Goal: Task Accomplishment & Management: Manage account settings

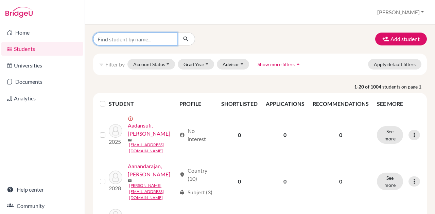
click at [115, 42] on input "Find student by name..." at bounding box center [135, 39] width 84 height 13
type input "julia"
click button "submit" at bounding box center [186, 39] width 18 height 13
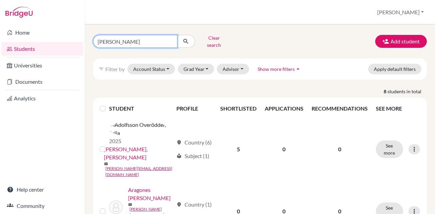
click at [127, 39] on input "julia" at bounding box center [135, 41] width 84 height 13
type input "[PERSON_NAME]"
click button "submit" at bounding box center [186, 41] width 18 height 13
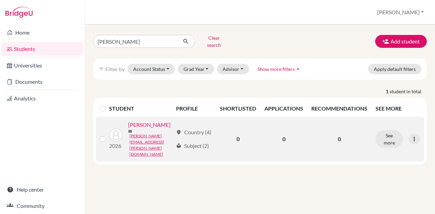
click at [131, 129] on link "[PERSON_NAME]" at bounding box center [149, 125] width 42 height 8
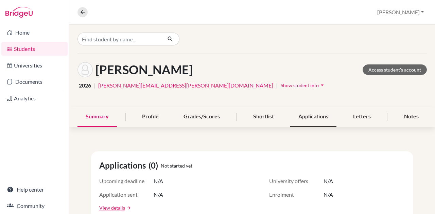
click at [310, 117] on div "Applications" at bounding box center [313, 117] width 46 height 20
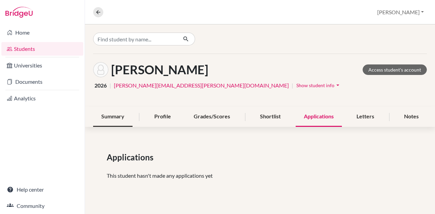
click at [118, 113] on div "Summary" at bounding box center [112, 117] width 39 height 20
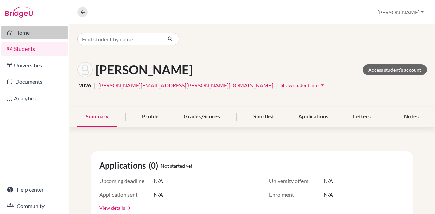
click at [26, 35] on link "Home" at bounding box center [34, 33] width 66 height 14
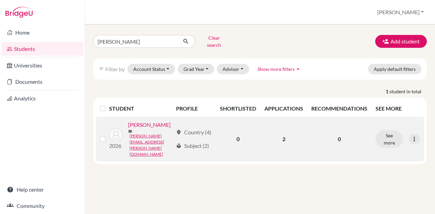
click at [391, 121] on td "See more Edit student Send Message Reset Password" at bounding box center [397, 139] width 53 height 45
click at [389, 134] on button "See more" at bounding box center [389, 139] width 28 height 18
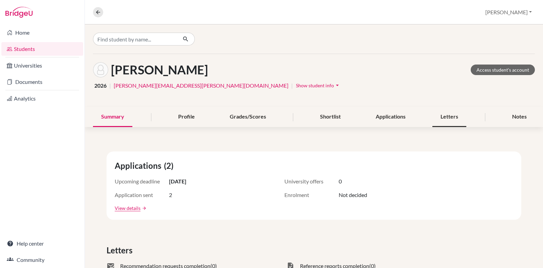
click at [434, 114] on div "Letters" at bounding box center [450, 117] width 34 height 20
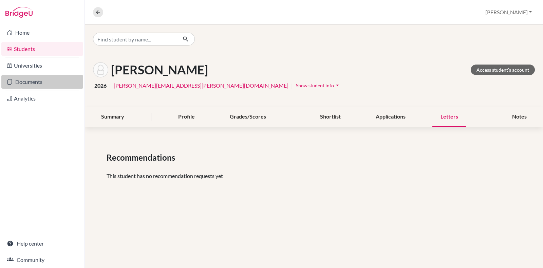
click at [31, 84] on link "Documents" at bounding box center [42, 82] width 82 height 14
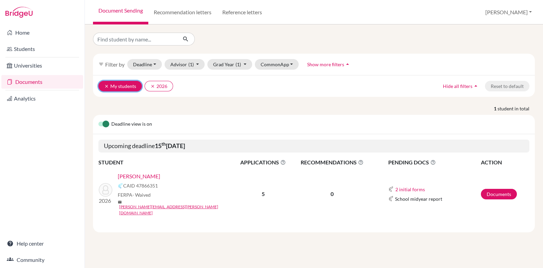
click at [105, 84] on icon "clear" at bounding box center [106, 86] width 5 height 5
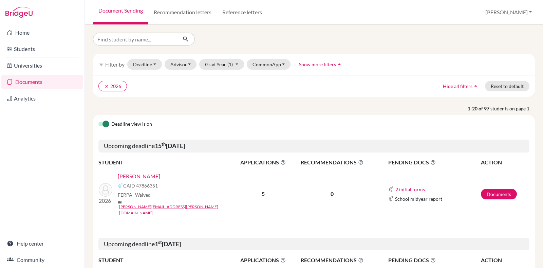
scroll to position [127, 0]
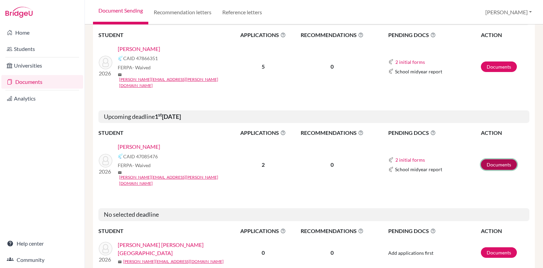
click at [490, 159] on link "Documents" at bounding box center [499, 164] width 36 height 11
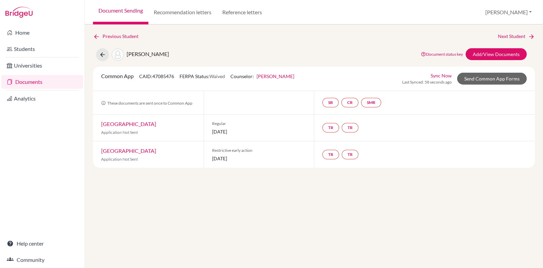
drag, startPoint x: 252, startPoint y: 159, endPoint x: 212, endPoint y: 158, distance: 40.1
click at [212, 158] on span "01 November 2025" at bounding box center [259, 158] width 94 height 7
click at [351, 102] on link "CR" at bounding box center [350, 103] width 17 height 10
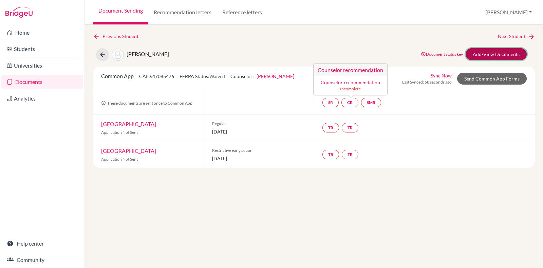
click at [495, 51] on link "Add/View Documents" at bounding box center [496, 54] width 61 height 12
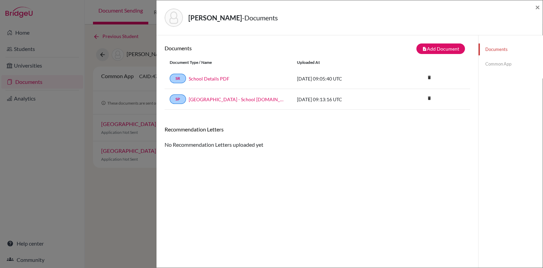
click at [496, 64] on link "Common App" at bounding box center [511, 64] width 64 height 12
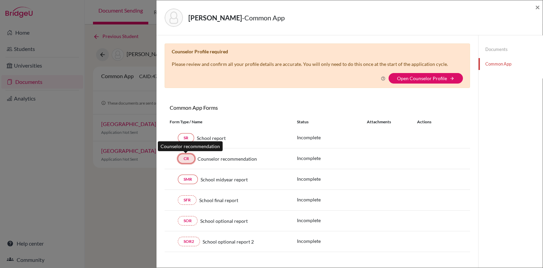
click at [187, 155] on link "CR" at bounding box center [186, 159] width 17 height 10
click at [186, 160] on link "CR" at bounding box center [186, 159] width 17 height 10
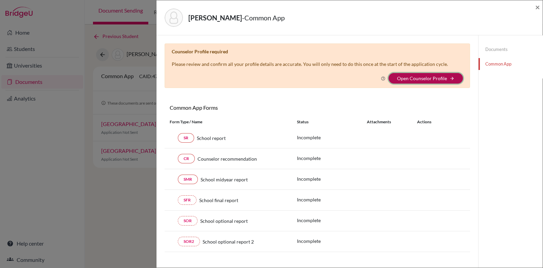
click at [405, 74] on button "Open Counselor Profile arrow_forward" at bounding box center [426, 78] width 74 height 11
click at [450, 76] on icon "arrow_forward" at bounding box center [452, 78] width 5 height 5
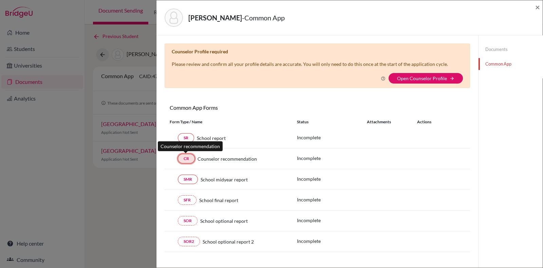
click at [187, 157] on link "CR" at bounding box center [186, 159] width 17 height 10
click at [489, 48] on link "Documents" at bounding box center [511, 49] width 64 height 12
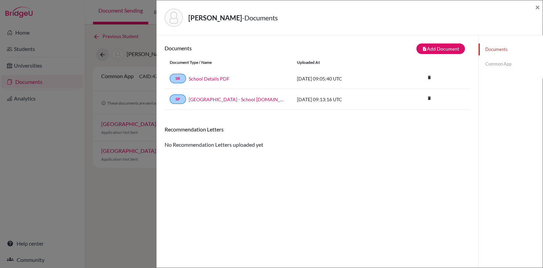
click at [49, 65] on div "Castello, Julia - Documents × Documents note_add Add Document Document type Cha…" at bounding box center [271, 134] width 543 height 268
click at [540, 6] on span "×" at bounding box center [537, 7] width 5 height 10
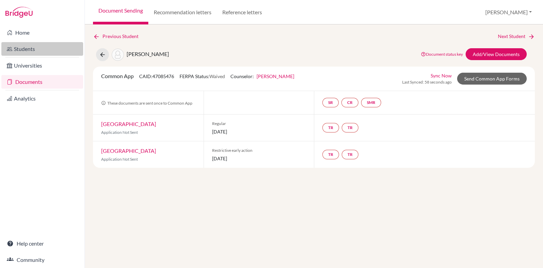
click at [30, 51] on link "Students" at bounding box center [42, 49] width 82 height 14
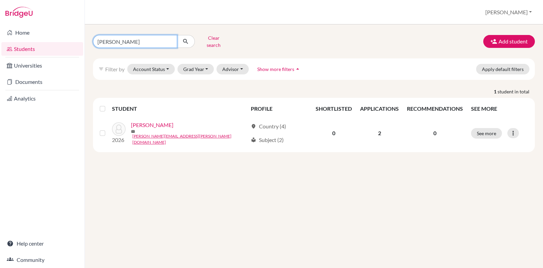
drag, startPoint x: 137, startPoint y: 38, endPoint x: 48, endPoint y: 50, distance: 89.7
click at [48, 50] on div "Home Students Universities Documents Analytics Help center Community Students o…" at bounding box center [271, 134] width 543 height 268
type input "[PERSON_NAME]"
click button "submit" at bounding box center [186, 41] width 18 height 13
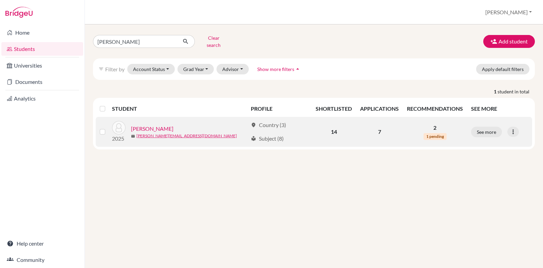
click at [150, 125] on link "[PERSON_NAME]" at bounding box center [152, 129] width 42 height 8
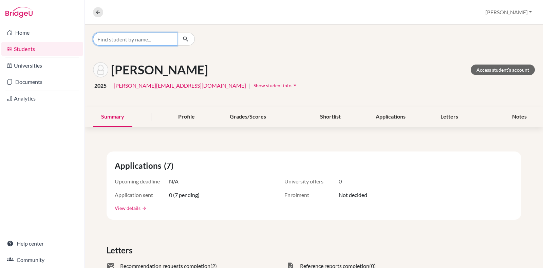
click at [121, 44] on input "Find student by name..." at bounding box center [135, 39] width 84 height 13
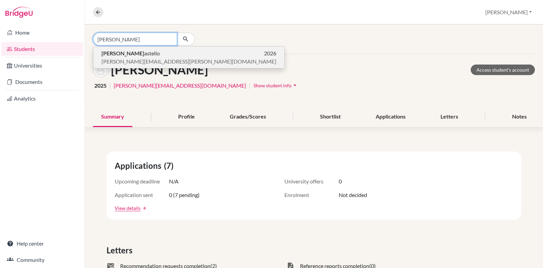
type input "[PERSON_NAME]"
click at [129, 53] on span "[PERSON_NAME]" at bounding box center [131, 53] width 58 height 8
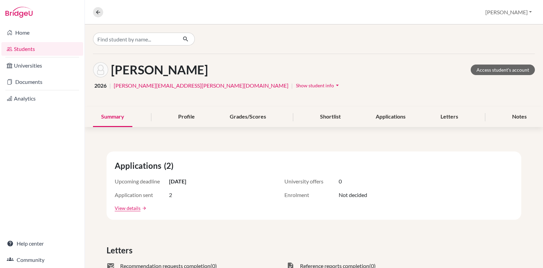
click at [334, 83] on icon "arrow_drop_down" at bounding box center [337, 85] width 7 height 7
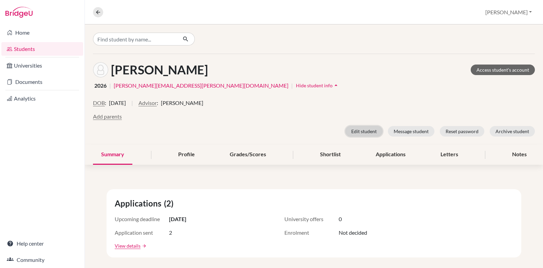
click at [353, 130] on button "Edit student" at bounding box center [364, 131] width 37 height 11
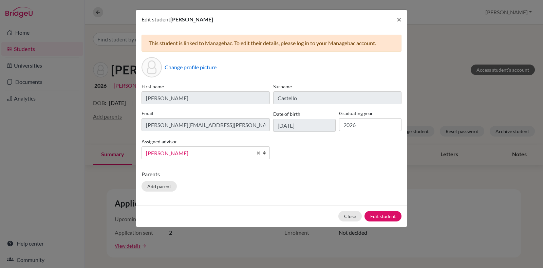
scroll to position [147, 0]
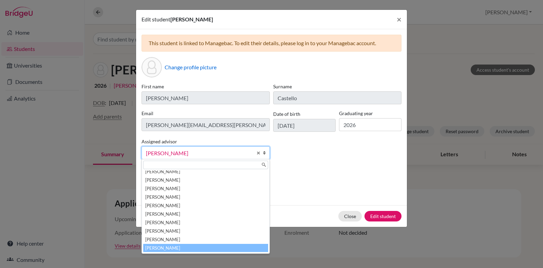
click at [184, 152] on span "[PERSON_NAME]" at bounding box center [199, 153] width 107 height 9
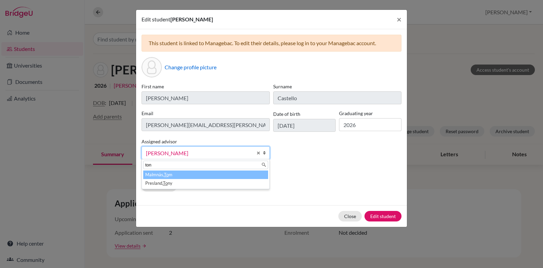
scroll to position [0, 0]
type input "ton"
click at [185, 175] on li "Presland, Ton y" at bounding box center [205, 174] width 125 height 8
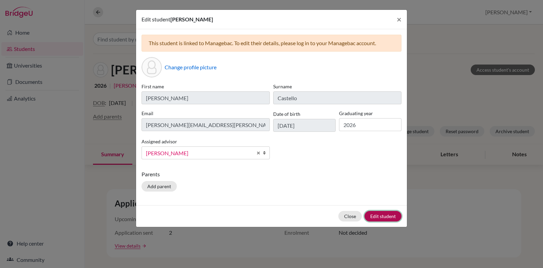
click at [379, 214] on button "Edit student" at bounding box center [383, 216] width 37 height 11
